Goal: Task Accomplishment & Management: Complete application form

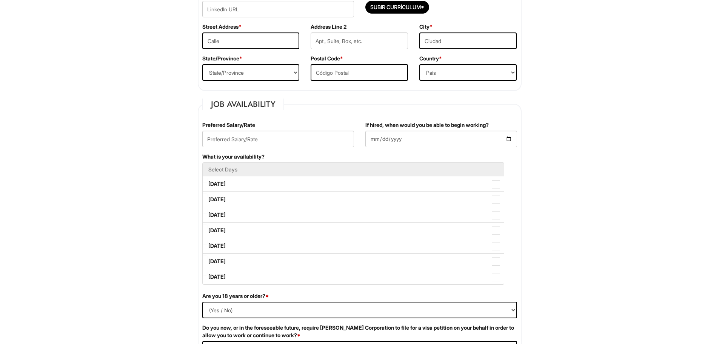
scroll to position [151, 0]
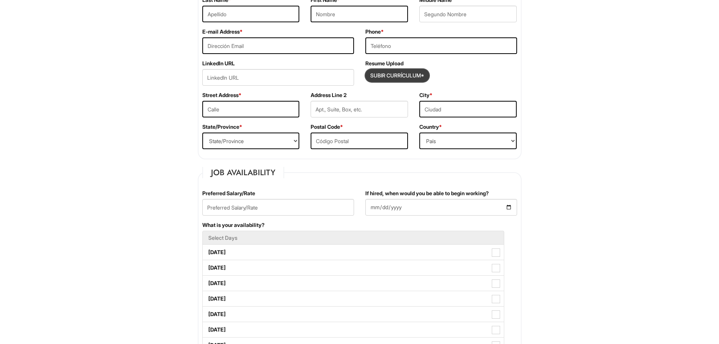
click at [404, 74] on input "Subir Currículum*" at bounding box center [397, 75] width 63 height 12
type input "C:\fakepath\[PERSON_NAME] Resume 2024 (7) - Copy (1).pdf"
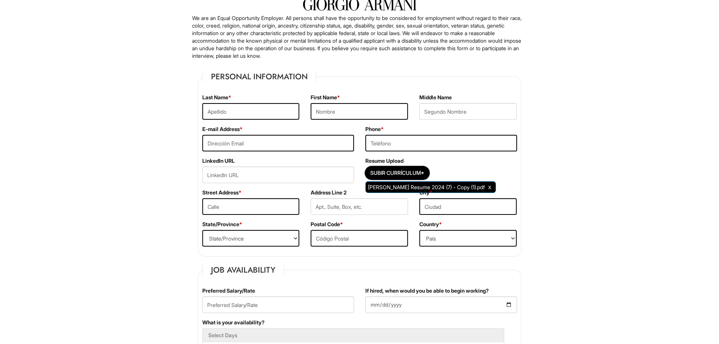
scroll to position [0, 0]
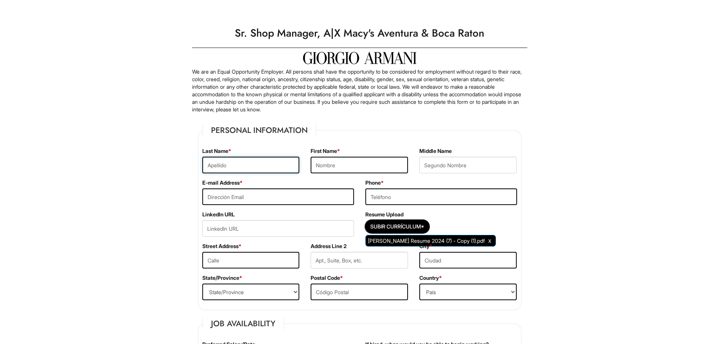
click at [214, 159] on input "text" at bounding box center [250, 165] width 97 height 17
click at [213, 169] on input "text" at bounding box center [250, 165] width 97 height 17
click at [231, 167] on input "[PERSON_NAME]" at bounding box center [250, 165] width 97 height 17
type input "T"
type input "La Barrie"
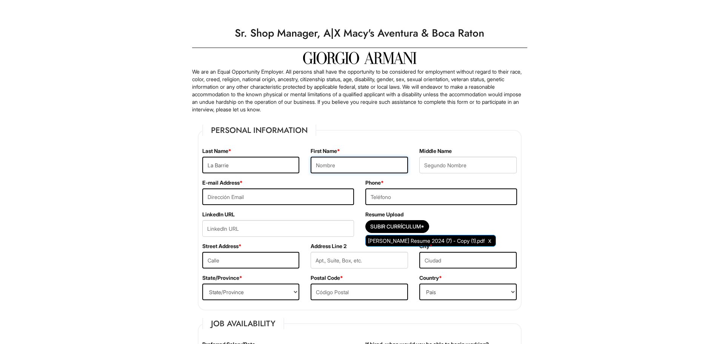
click at [337, 169] on input "text" at bounding box center [359, 165] width 97 height 17
type input "[PERSON_NAME]"
click at [425, 167] on input "text" at bounding box center [467, 165] width 97 height 17
type input "[PERSON_NAME]"
click at [261, 197] on input "email" at bounding box center [278, 196] width 152 height 17
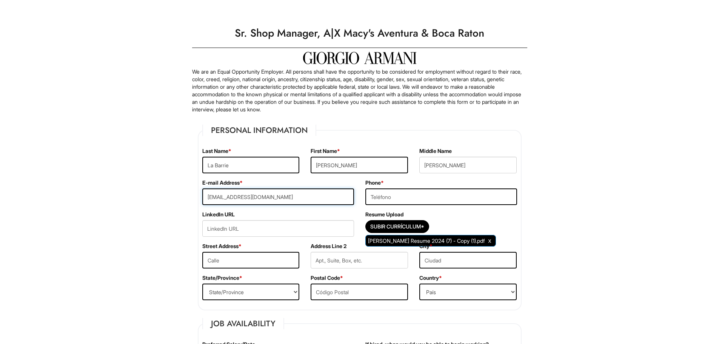
type input "[EMAIL_ADDRESS][DOMAIN_NAME]"
click at [381, 200] on input "tel" at bounding box center [441, 196] width 152 height 17
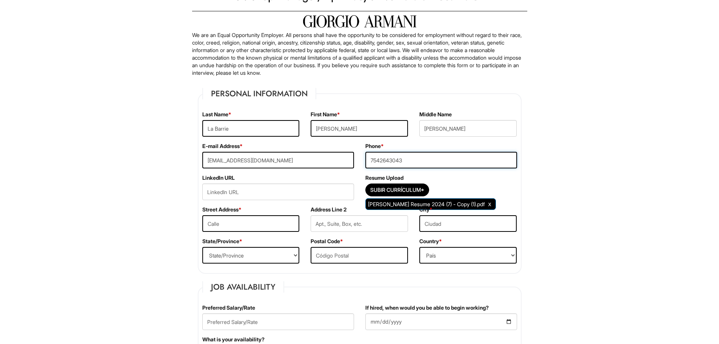
scroll to position [113, 0]
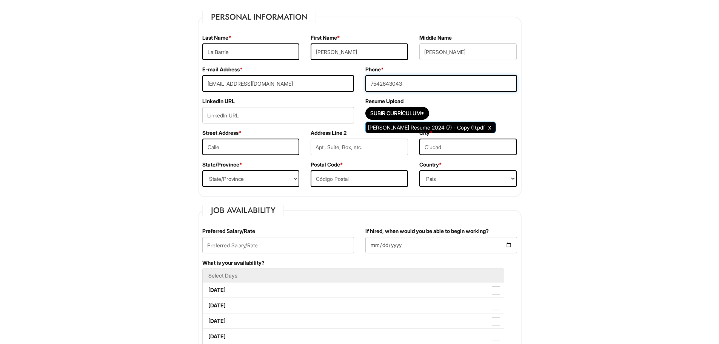
type input "7542643043"
click at [228, 145] on input "text" at bounding box center [250, 147] width 97 height 17
type input "[STREET_ADDRESS]"
click at [333, 177] on input "text" at bounding box center [359, 178] width 97 height 17
click at [326, 180] on input "text" at bounding box center [359, 178] width 97 height 17
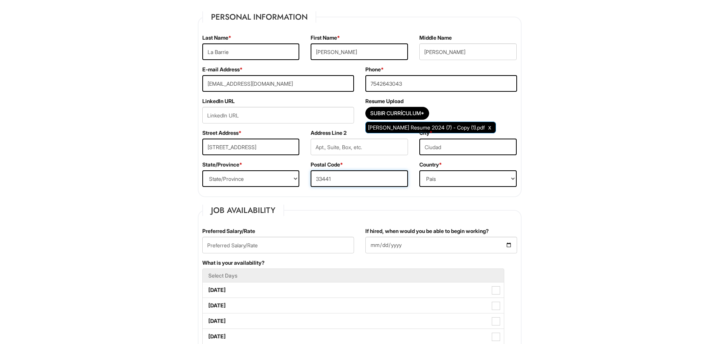
type input "33441"
click at [221, 178] on select "State/Province [US_STATE] [US_STATE] [US_STATE] [US_STATE] [US_STATE] [US_STATE…" at bounding box center [250, 178] width 97 height 17
select select "FL"
click at [202, 170] on select "State/Province [US_STATE] [US_STATE] [US_STATE] [US_STATE] [US_STATE] [US_STATE…" at bounding box center [250, 178] width 97 height 17
drag, startPoint x: 434, startPoint y: 180, endPoint x: 440, endPoint y: 180, distance: 6.1
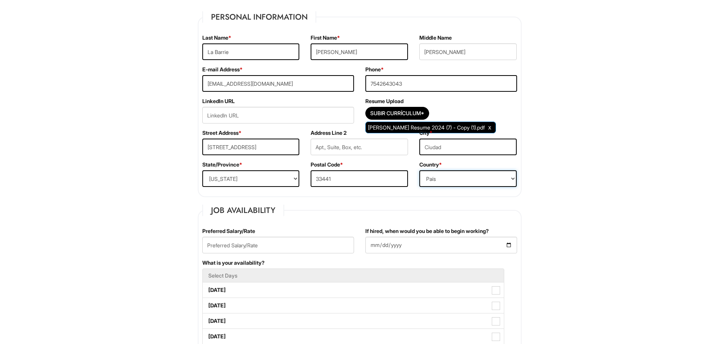
click at [434, 180] on select "[GEOGRAPHIC_DATA] [GEOGRAPHIC_DATA] [GEOGRAPHIC_DATA] [US_STATE] [GEOGRAPHIC_DA…" at bounding box center [467, 178] width 97 height 17
select select "[GEOGRAPHIC_DATA]"
click at [419, 170] on select "[GEOGRAPHIC_DATA] [GEOGRAPHIC_DATA] [GEOGRAPHIC_DATA] [US_STATE] [GEOGRAPHIC_DA…" at bounding box center [467, 178] width 97 height 17
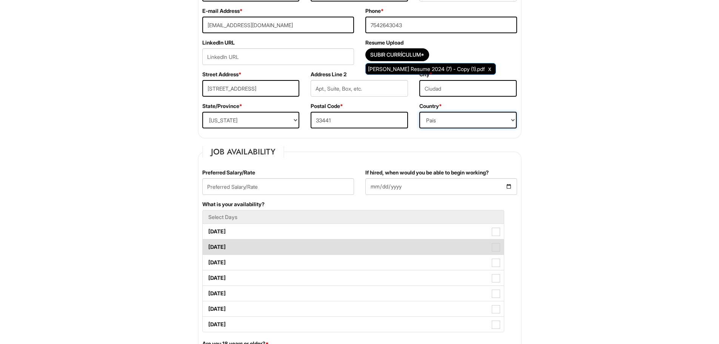
scroll to position [227, 0]
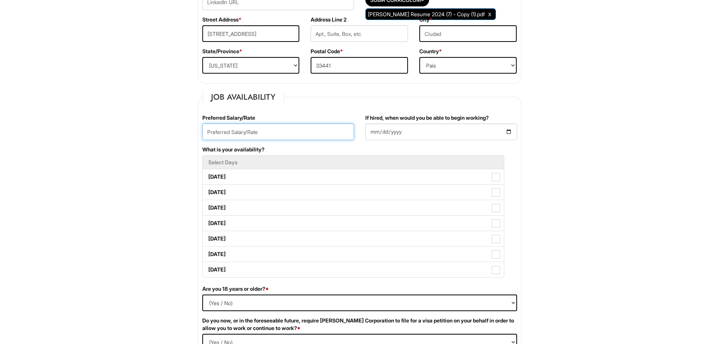
click at [211, 135] on input "text" at bounding box center [278, 131] width 152 height 17
type input "75000"
click at [384, 138] on input "If hired, when would you be able to begin working?" at bounding box center [441, 131] width 152 height 17
click at [510, 130] on input "If hired, when would you be able to begin working?" at bounding box center [441, 131] width 152 height 17
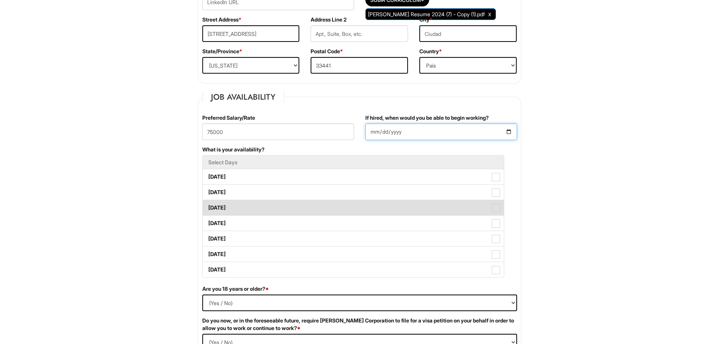
type input "[DATE]"
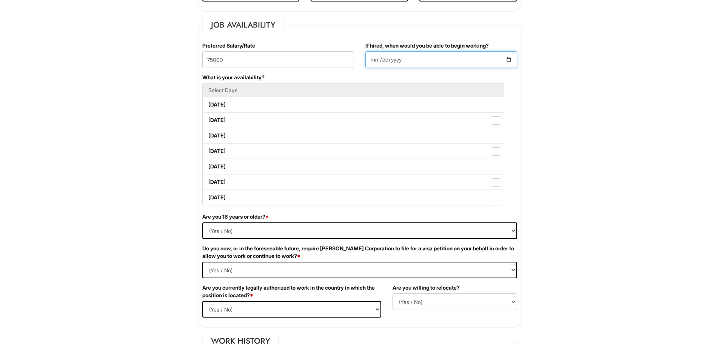
scroll to position [302, 0]
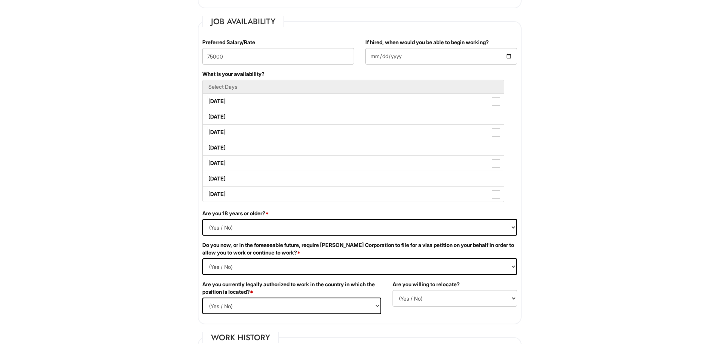
click at [228, 81] on li "Select Days" at bounding box center [353, 87] width 302 height 14
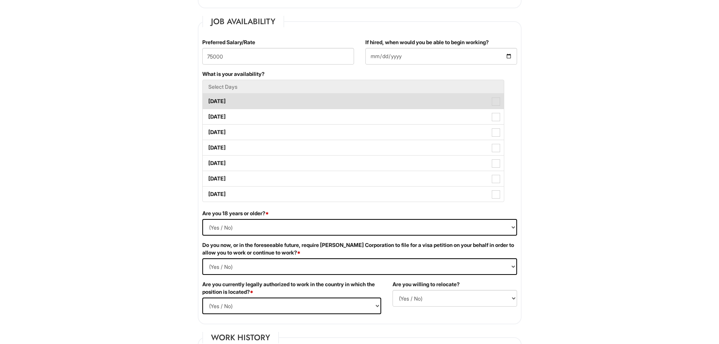
click at [228, 103] on label "[DATE]" at bounding box center [353, 101] width 301 height 15
click at [208, 100] on Available_Monday "[DATE]" at bounding box center [205, 97] width 5 height 5
checkbox Available_Monday "true"
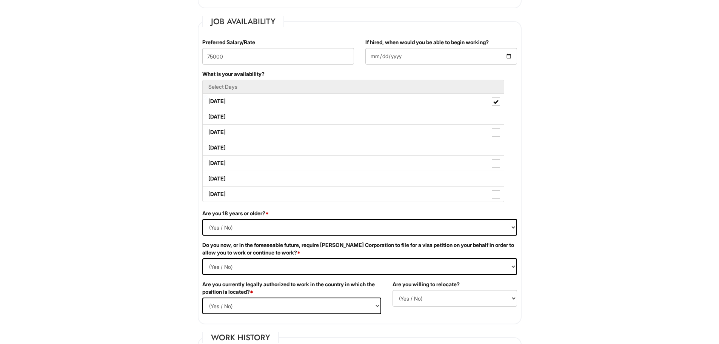
click at [489, 81] on li "Select Days" at bounding box center [353, 87] width 302 height 14
click at [486, 89] on h5 "Select Days" at bounding box center [353, 87] width 290 height 6
click at [496, 87] on h5 "Select Days" at bounding box center [353, 87] width 290 height 6
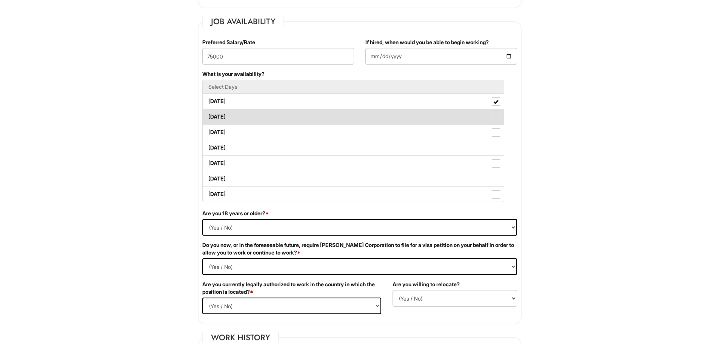
click at [494, 114] on span at bounding box center [496, 117] width 8 height 8
click at [208, 114] on Available_Tuesday "[DATE]" at bounding box center [205, 113] width 5 height 5
checkbox Available_Tuesday "true"
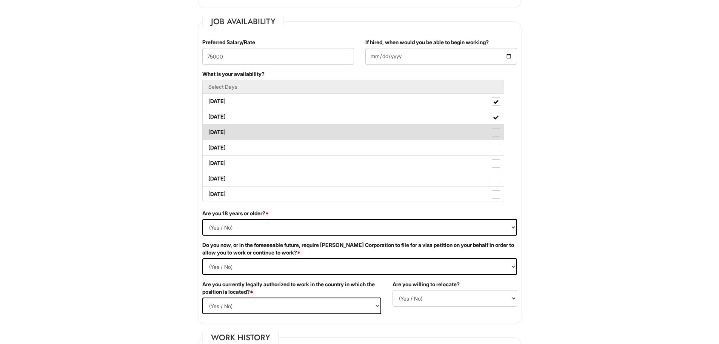
click at [490, 133] on label "[DATE]" at bounding box center [353, 132] width 301 height 15
click at [208, 131] on Available_Wednesday "[DATE]" at bounding box center [205, 128] width 5 height 5
checkbox Available_Wednesday "true"
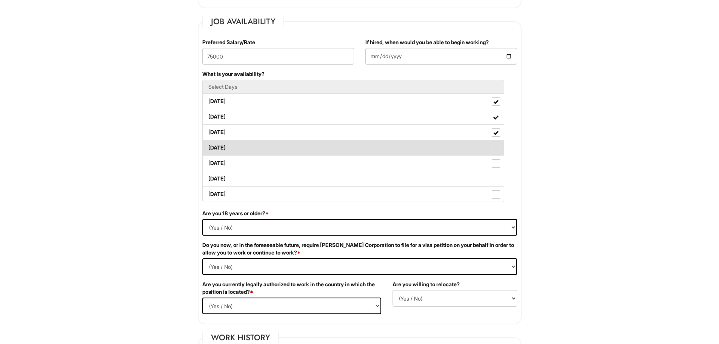
click at [494, 146] on span at bounding box center [496, 148] width 8 height 8
click at [208, 146] on Available_Thursday "[DATE]" at bounding box center [205, 144] width 5 height 5
checkbox Available_Thursday "true"
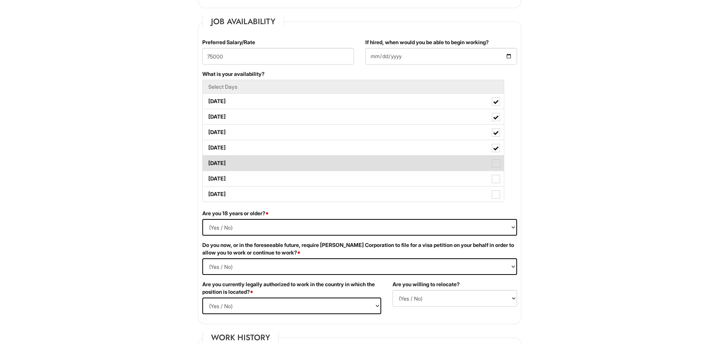
click at [493, 162] on span at bounding box center [496, 163] width 8 height 8
click at [208, 162] on Available_Friday "[DATE]" at bounding box center [205, 159] width 5 height 5
checkbox Available_Friday "true"
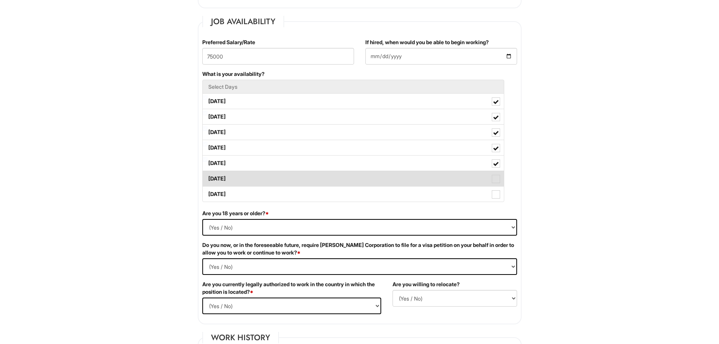
click at [494, 175] on span at bounding box center [496, 179] width 8 height 8
click at [208, 175] on Available_Saturday "[DATE]" at bounding box center [205, 175] width 5 height 5
checkbox Available_Saturday "true"
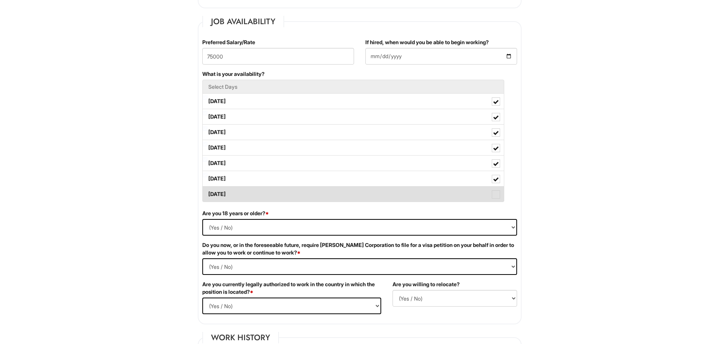
click at [498, 195] on span at bounding box center [496, 194] width 8 height 8
click at [208, 193] on Available_Sunday "[DATE]" at bounding box center [205, 190] width 5 height 5
checkbox Available_Sunday "true"
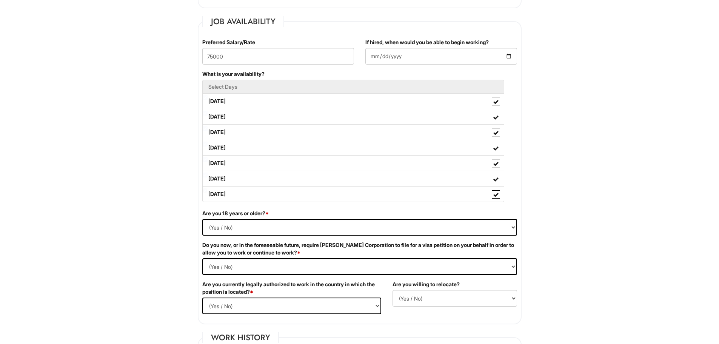
scroll to position [415, 0]
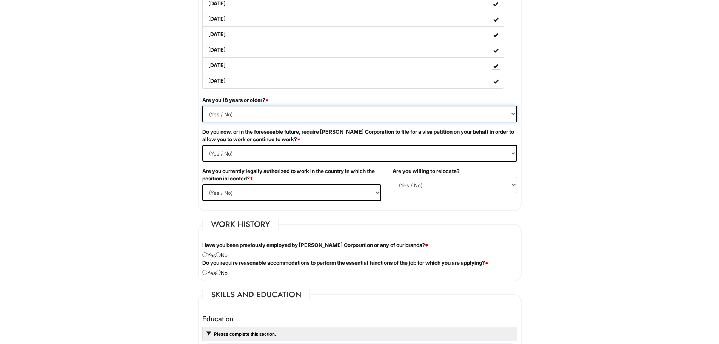
click at [211, 115] on select "(Yes / No) Si No" at bounding box center [359, 114] width 315 height 17
click at [202, 106] on select "(Yes / No) Si No" at bounding box center [359, 114] width 315 height 17
click at [213, 156] on Required "(Yes / No) Si No" at bounding box center [359, 153] width 315 height 17
select Required "No"
click at [202, 145] on Required "(Yes / No) Si No" at bounding box center [359, 153] width 315 height 17
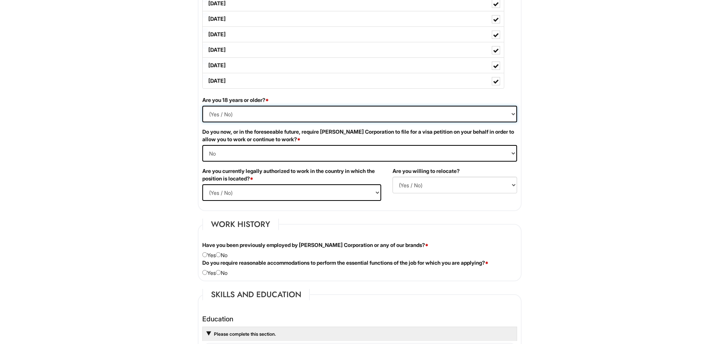
click at [216, 120] on select "(Yes / No) Si No" at bounding box center [359, 114] width 315 height 17
select select "Yes"
click at [202, 106] on select "(Yes / No) Si No" at bounding box center [359, 114] width 315 height 17
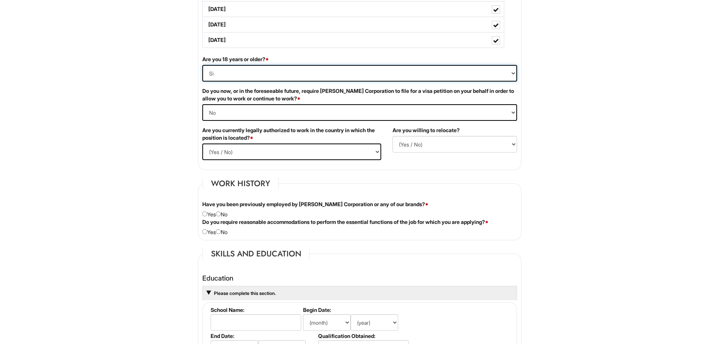
scroll to position [491, 0]
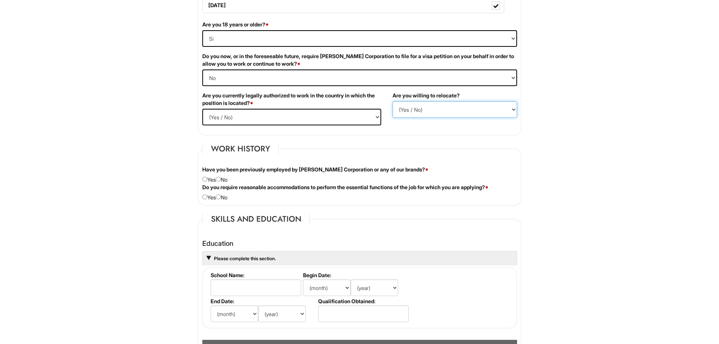
click at [405, 105] on select "(Yes / No) No Si" at bounding box center [455, 109] width 125 height 17
select select "Y"
click at [393, 101] on select "(Yes / No) No Si" at bounding box center [455, 109] width 125 height 17
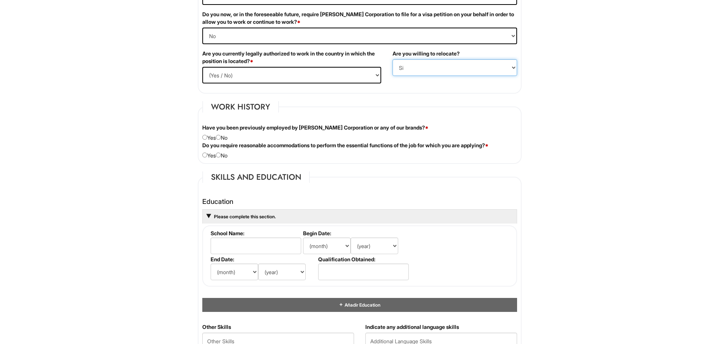
scroll to position [566, 0]
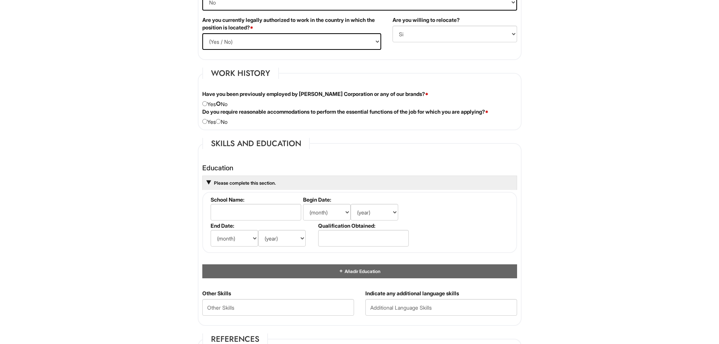
click at [221, 105] on input "radio" at bounding box center [218, 103] width 5 height 5
radio input "true"
click at [201, 122] on div "Do you require reasonable accommodations to perform the essential functions of …" at bounding box center [360, 117] width 326 height 18
click at [202, 120] on input "radio" at bounding box center [204, 121] width 5 height 5
radio input "true"
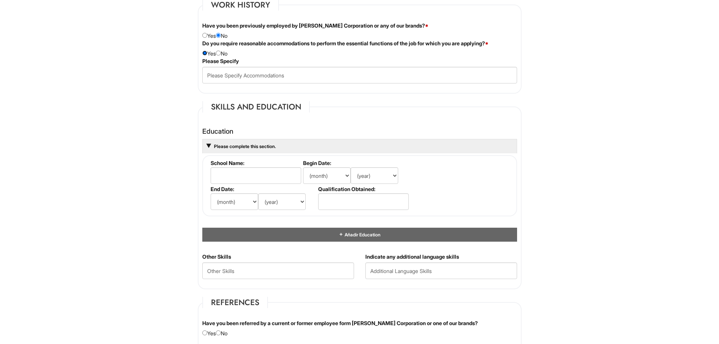
scroll to position [717, 0]
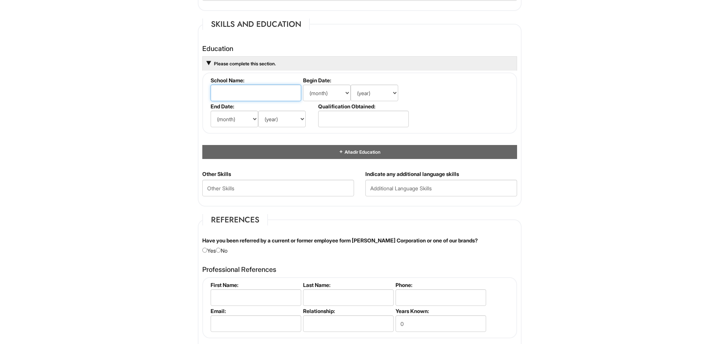
click at [221, 91] on input "text" at bounding box center [256, 93] width 91 height 17
type input "[PERSON_NAME] College Design & Art"
click at [382, 191] on input "text" at bounding box center [441, 188] width 152 height 17
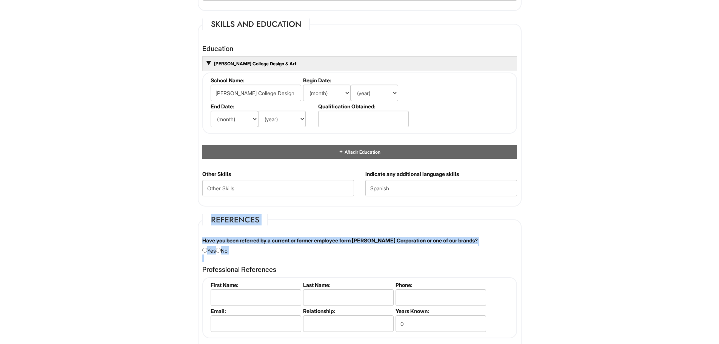
drag, startPoint x: 106, startPoint y: 245, endPoint x: 90, endPoint y: 265, distance: 25.8
click at [90, 265] on html "Please Complete This Form 1 2 3 Sr. Shop Manager, A|X Macy's Aventura & Boca Ra…" at bounding box center [359, 36] width 719 height 1507
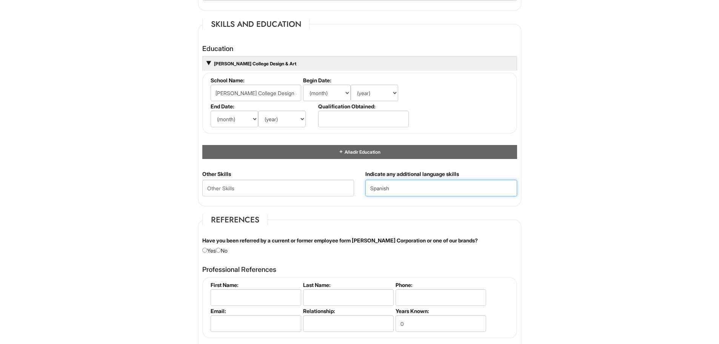
click at [402, 193] on input "Spanish" at bounding box center [441, 188] width 152 height 17
type input "Spanish & English"
click at [318, 99] on select "(month) Ene Feb Mar Abr Mayo Jun [DATE] Ago Set Oct Nov Dic" at bounding box center [327, 93] width 48 height 17
select select "9"
click at [303, 85] on select "(month) Ene Feb Mar Abr Mayo Jun [DATE] Ago Set Oct Nov Dic" at bounding box center [327, 93] width 48 height 17
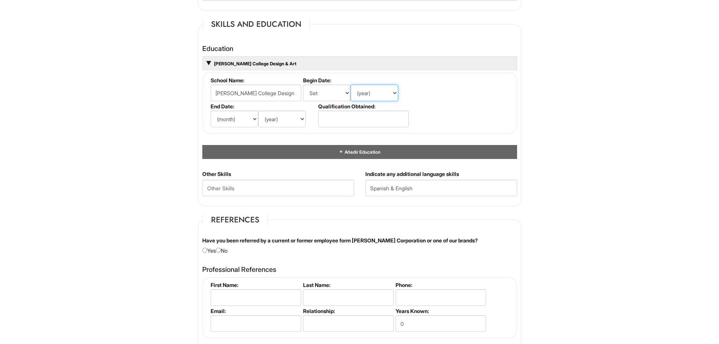
click at [373, 94] on select "(year) 2029 2028 2027 2026 2025 2024 2023 2022 2021 2020 2019 2018 2017 2016 20…" at bounding box center [375, 93] width 48 height 17
select select "1992"
click at [351, 85] on select "(year) 2029 2028 2027 2026 2025 2024 2023 2022 2021 2020 2019 2018 2017 2016 20…" at bounding box center [375, 93] width 48 height 17
click at [245, 123] on select "(month) Ene Feb Mar Abr Mayo Jun [DATE] Ago Set Oct Nov Dic" at bounding box center [235, 119] width 48 height 17
select select "6"
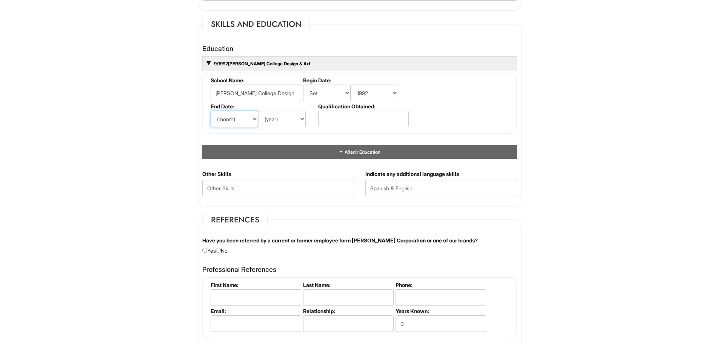
click at [211, 111] on select "(month) Ene Feb Mar Abr Mayo Jun [DATE] Ago Set Oct Nov Dic" at bounding box center [235, 119] width 48 height 17
click at [274, 118] on select "(year) 2029 2028 2027 2026 2025 2024 2023 2022 2021 2020 2019 2018 2017 2016 20…" at bounding box center [282, 119] width 48 height 17
select select "1997"
click at [258, 111] on select "(year) 2029 2028 2027 2026 2025 2024 2023 2022 2021 2020 2019 2018 2017 2016 20…" at bounding box center [282, 119] width 48 height 17
click at [328, 117] on input "text" at bounding box center [363, 119] width 91 height 17
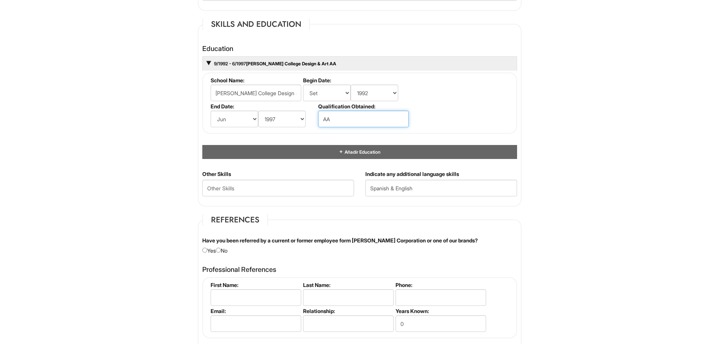
type input "AA"
click at [321, 96] on select "(month) Ene Feb Mar Abr Mayo Jun [DATE] Ago Set Oct Nov Dic" at bounding box center [327, 93] width 48 height 17
click at [303, 85] on select "(month) Ene Feb Mar Abr Mayo Jun [DATE] Ago Set Oct Nov Dic" at bounding box center [327, 93] width 48 height 17
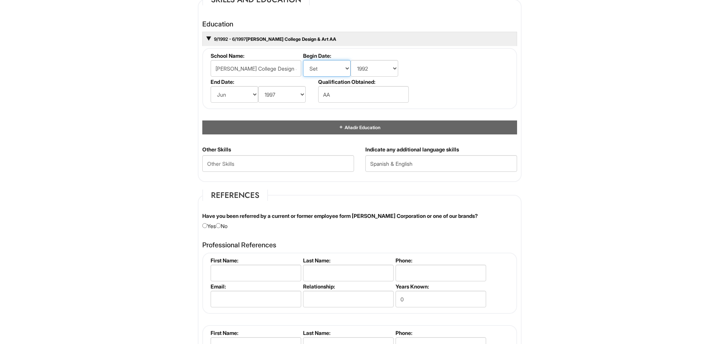
scroll to position [755, 0]
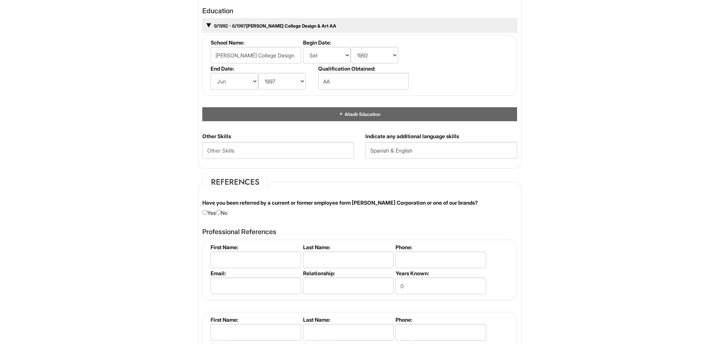
click at [224, 214] on div "Have you been referred by a current or former employee form [PERSON_NAME] Corpo…" at bounding box center [360, 208] width 326 height 18
click at [221, 214] on input "radio" at bounding box center [218, 212] width 5 height 5
radio input "true"
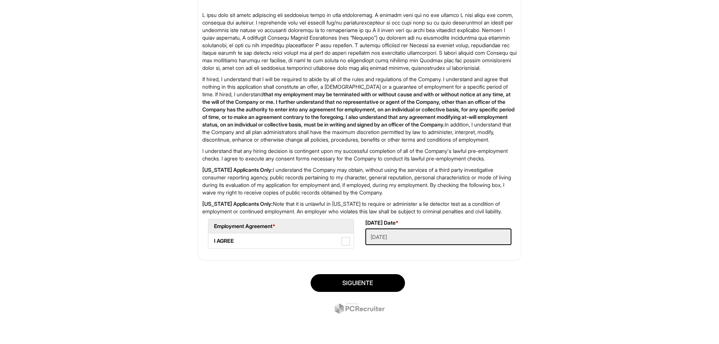
scroll to position [1193, 0]
click at [345, 241] on span at bounding box center [346, 241] width 8 height 8
click at [213, 240] on AGREE "I AGREE" at bounding box center [210, 237] width 5 height 5
click at [354, 278] on button "Siguiente" at bounding box center [358, 283] width 94 height 18
click at [228, 243] on label "I AGREE" at bounding box center [280, 240] width 145 height 15
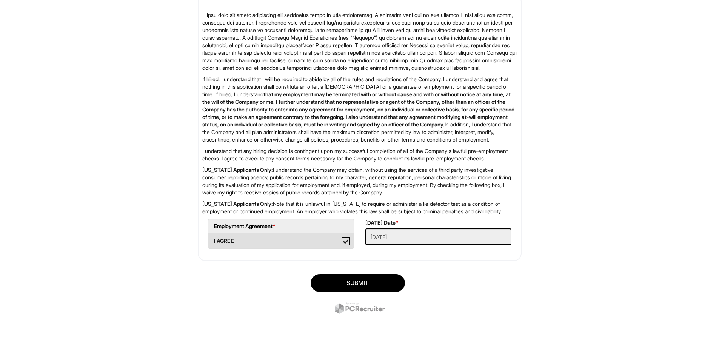
click at [213, 240] on AGREE "I AGREE" at bounding box center [210, 237] width 5 height 5
click at [351, 243] on label "I AGREE" at bounding box center [280, 240] width 145 height 15
click at [344, 241] on span at bounding box center [346, 241] width 8 height 8
click at [213, 240] on AGREE "I AGREE" at bounding box center [210, 237] width 5 height 5
checkbox AGREE "true"
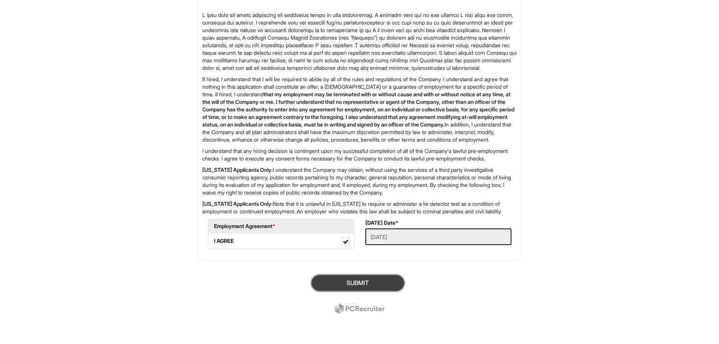
click at [356, 277] on button "SUBMIT" at bounding box center [358, 283] width 94 height 18
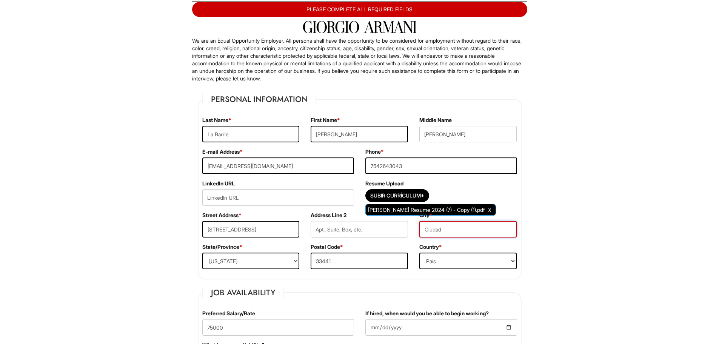
click at [433, 235] on input "text" at bounding box center [467, 229] width 97 height 17
type input "[GEOGRAPHIC_DATA]"
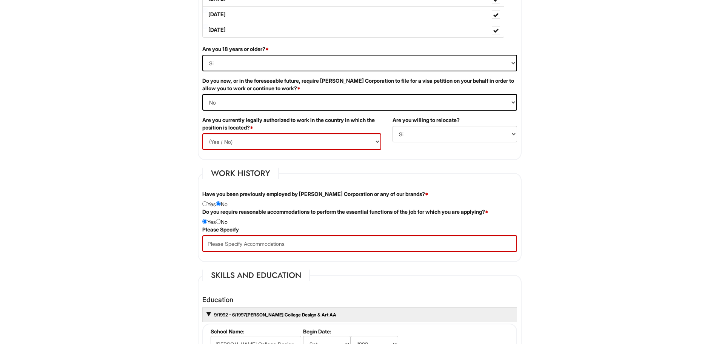
scroll to position [537, 0]
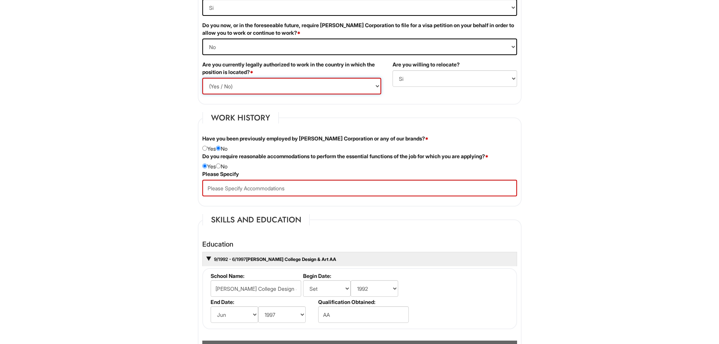
click at [217, 83] on select "(Yes / No) Si No" at bounding box center [291, 86] width 179 height 17
select select "Yes"
click at [202, 78] on select "(Yes / No) Si No" at bounding box center [291, 86] width 179 height 17
click at [231, 192] on input "text" at bounding box center [359, 188] width 315 height 17
click at [222, 194] on input "text" at bounding box center [359, 188] width 315 height 17
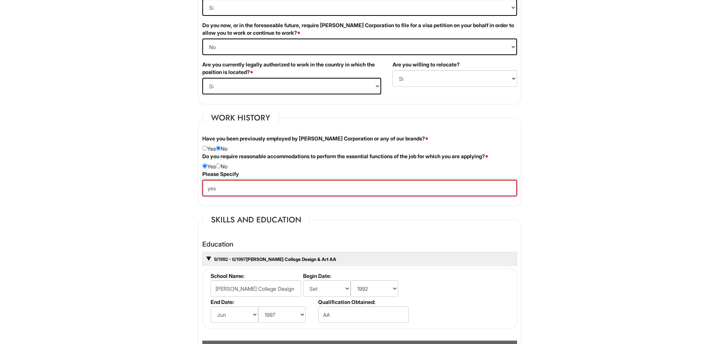
type input "yes"
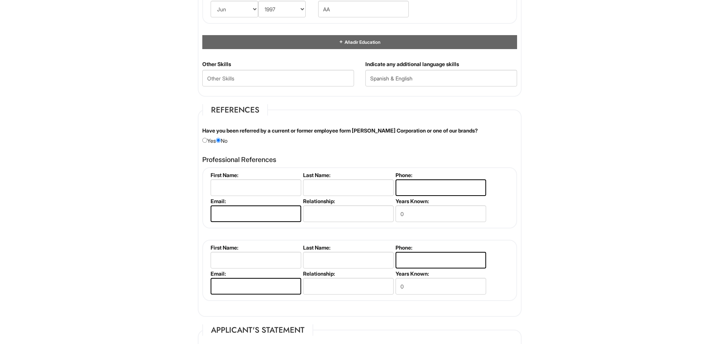
scroll to position [952, 0]
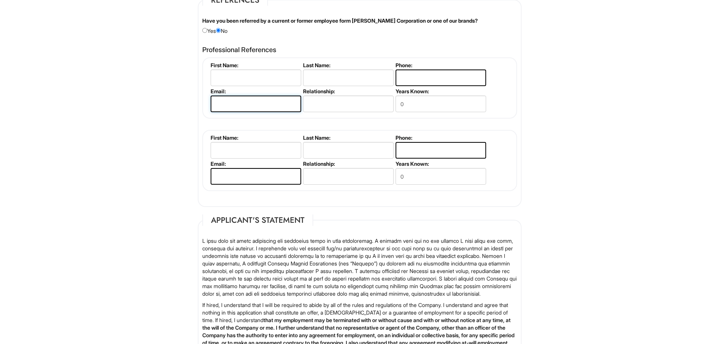
click at [220, 109] on input "email" at bounding box center [256, 104] width 91 height 17
type input "ffffffffffffffffff"
click at [236, 176] on input "f" at bounding box center [256, 176] width 91 height 17
type input "ffffffffff"
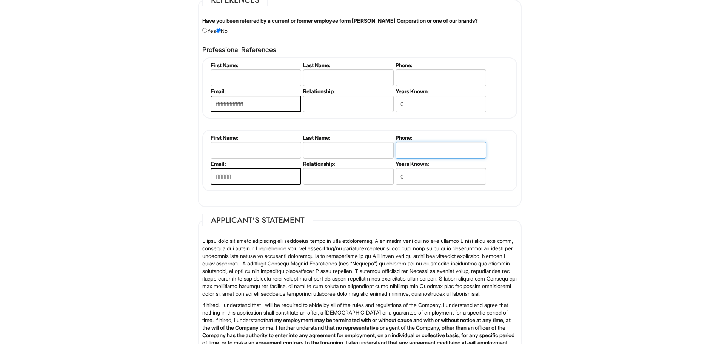
click at [439, 147] on input "tel" at bounding box center [441, 150] width 91 height 17
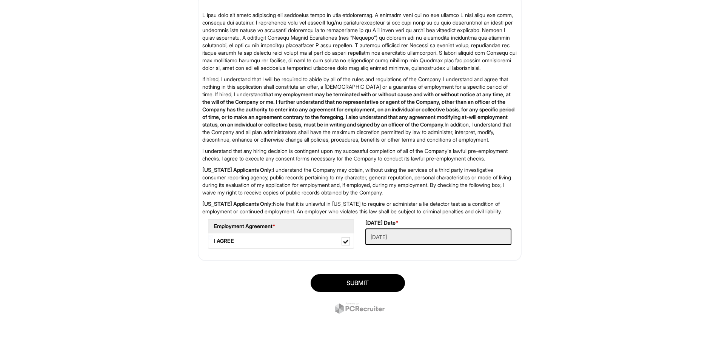
scroll to position [1208, 0]
type input "88888888"
click at [348, 281] on button "SUBMIT" at bounding box center [358, 283] width 94 height 18
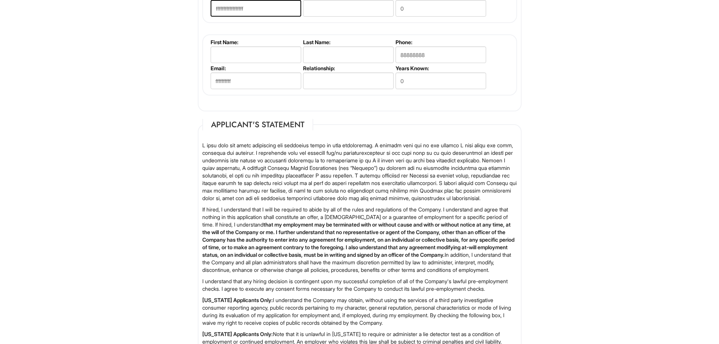
drag, startPoint x: 353, startPoint y: 150, endPoint x: 345, endPoint y: 133, distance: 18.9
